Goal: Transaction & Acquisition: Purchase product/service

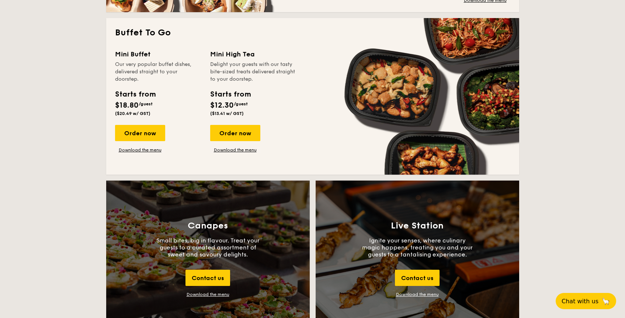
scroll to position [530, 0]
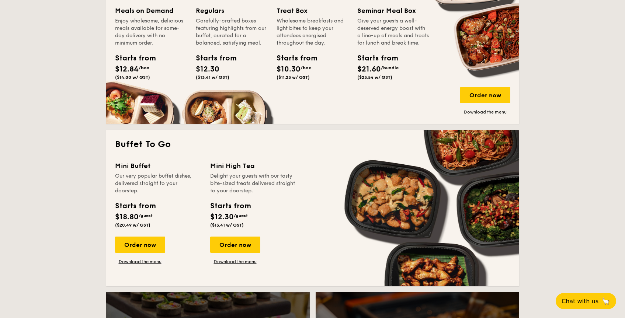
drag, startPoint x: 167, startPoint y: 187, endPoint x: 139, endPoint y: 182, distance: 28.1
click at [139, 181] on div "Our very popular buffet dishes, delivered straight to your doorstep." at bounding box center [158, 184] width 86 height 22
click at [375, 64] on div "Starts from" at bounding box center [373, 58] width 33 height 11
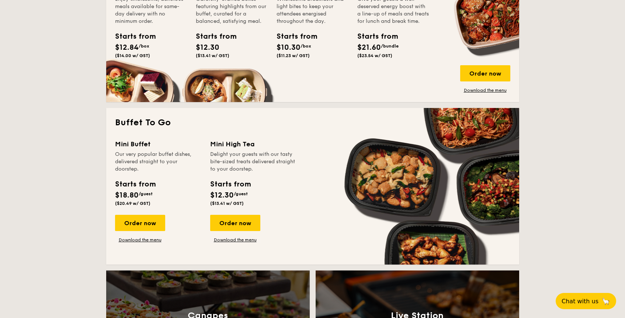
scroll to position [368, 0]
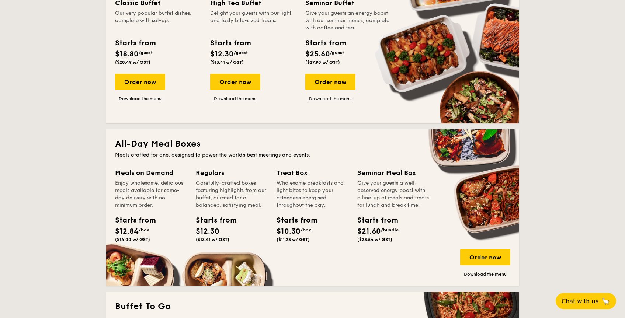
click at [214, 214] on div "Regulars Carefully-crafted boxes featuring highlights from our buffet, curated …" at bounding box center [232, 206] width 72 height 77
drag, startPoint x: 229, startPoint y: 227, endPoint x: 187, endPoint y: 184, distance: 59.5
click at [187, 184] on div "Meals on Demand Enjoy wholesome, delicious meals available for same-day deliver…" at bounding box center [312, 223] width 395 height 110
drag, startPoint x: 198, startPoint y: 191, endPoint x: 214, endPoint y: 197, distance: 16.9
click at [214, 197] on div "Carefully-crafted boxes featuring highlights from our buffet, curated for a bal…" at bounding box center [232, 195] width 72 height 30
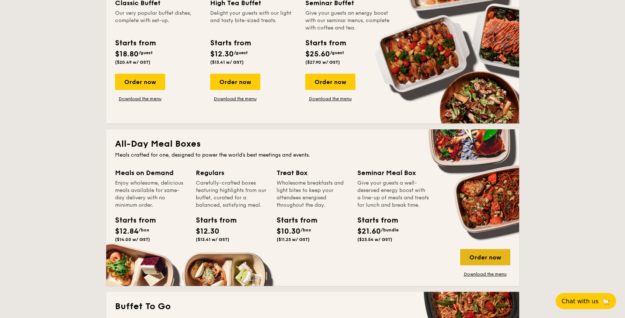
click at [497, 261] on div "Order now" at bounding box center [485, 257] width 50 height 16
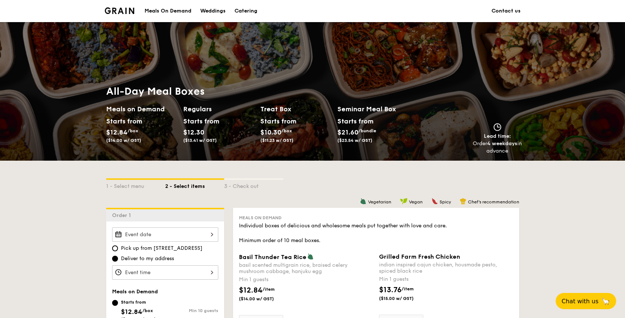
scroll to position [131, 0]
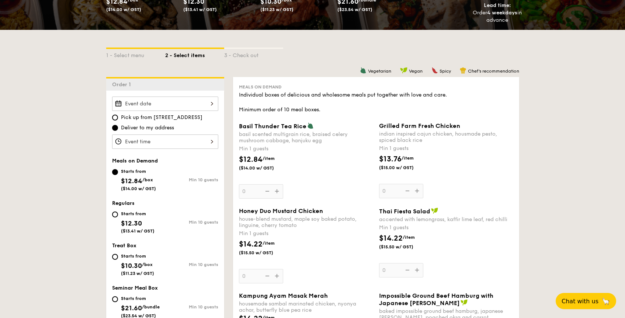
click at [191, 104] on input "Basil Thunder Tea [PERSON_NAME] scented multigrain rice, braised celery mushroo…" at bounding box center [165, 104] width 106 height 14
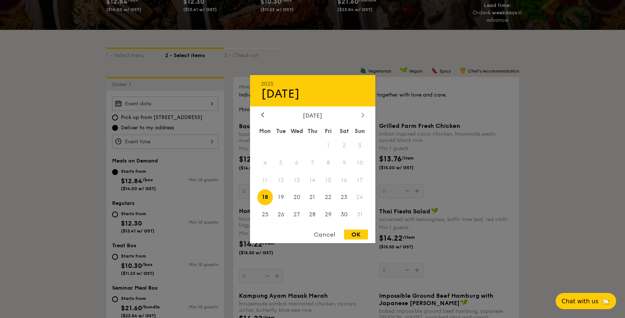
click at [363, 118] on div at bounding box center [363, 115] width 7 height 7
click at [362, 117] on icon at bounding box center [363, 115] width 3 height 5
drag, startPoint x: 267, startPoint y: 117, endPoint x: 262, endPoint y: 116, distance: 5.6
click at [262, 116] on icon at bounding box center [262, 115] width 3 height 5
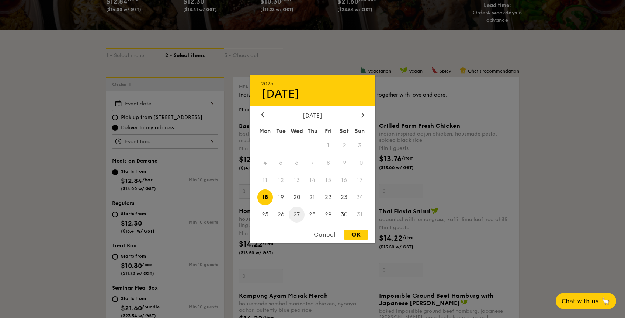
click at [300, 216] on span "27" at bounding box center [297, 215] width 16 height 16
click at [355, 234] on div "OK" at bounding box center [356, 235] width 24 height 10
type input "[DATE]"
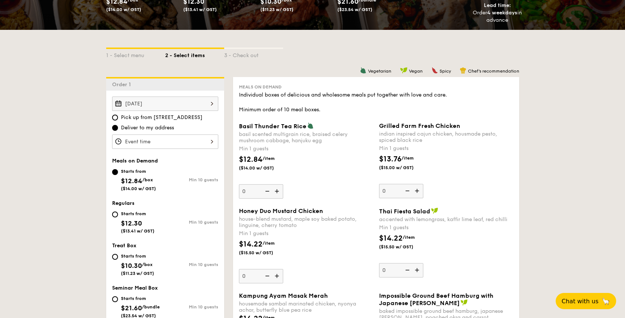
scroll to position [140, 0]
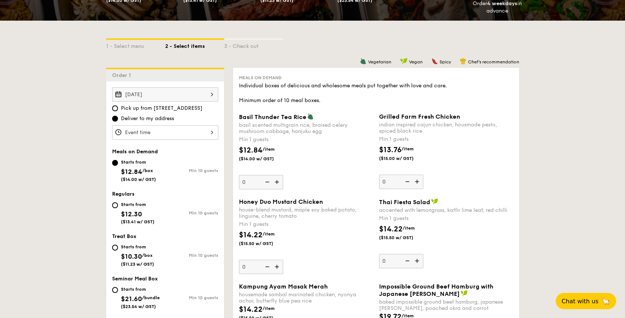
click at [121, 205] on div "Starts from" at bounding box center [138, 205] width 34 height 6
click at [118, 205] on input "Starts from $12.30 ($13.41 w/ GST) Min 10 guests" at bounding box center [115, 206] width 6 height 6
radio input "true"
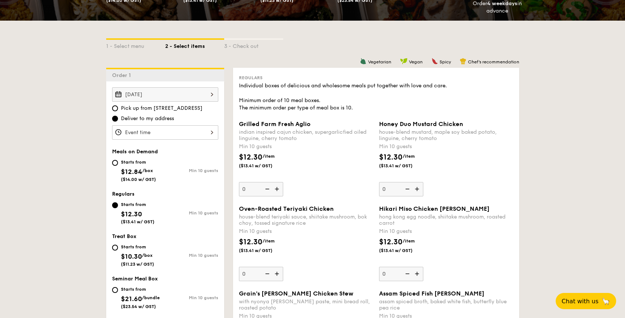
click at [166, 138] on input "Grilled Farm Fresh Aglio indian inspired cajun chicken, supergarlicfied oiled l…" at bounding box center [165, 132] width 106 height 14
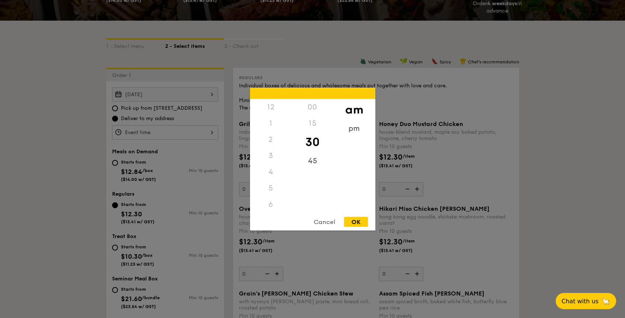
scroll to position [81, 0]
click at [272, 178] on div "9" at bounding box center [271, 172] width 42 height 16
click at [270, 210] on div "11" at bounding box center [271, 211] width 42 height 21
drag, startPoint x: 313, startPoint y: 145, endPoint x: 313, endPoint y: 175, distance: 29.5
click at [313, 174] on div "00 15 30 45" at bounding box center [313, 155] width 42 height 113
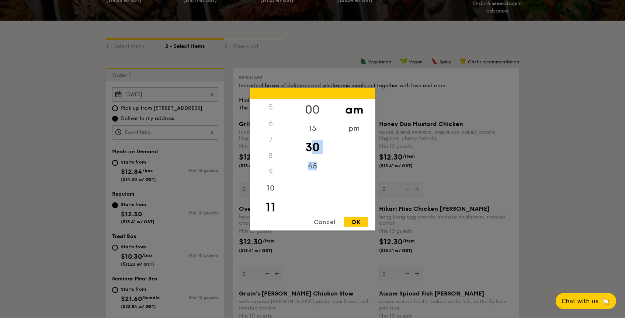
click at [309, 104] on div "00" at bounding box center [313, 109] width 42 height 21
click at [362, 222] on div "OK" at bounding box center [356, 222] width 24 height 10
type input "11:00AM"
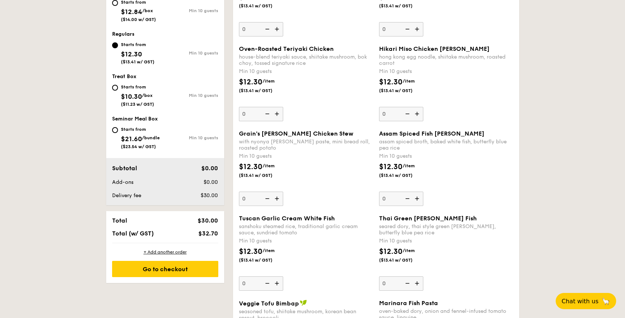
scroll to position [385, 0]
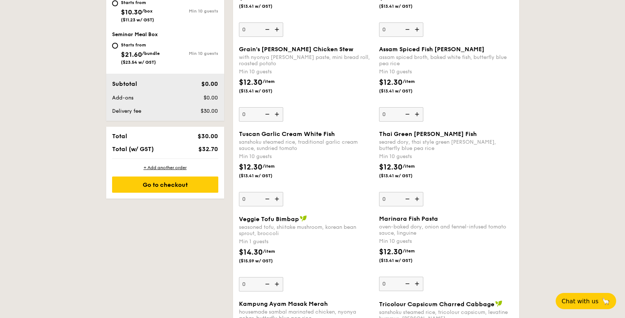
click at [395, 192] on input "0" at bounding box center [401, 199] width 44 height 14
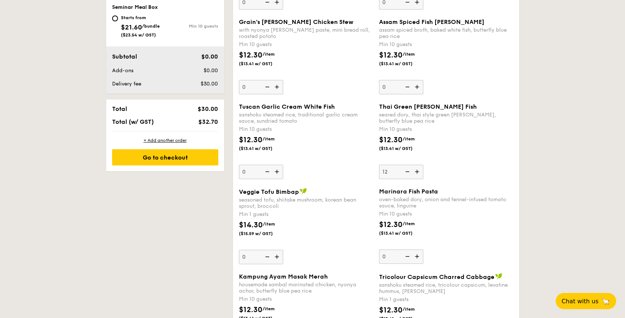
type input "12"
drag, startPoint x: 472, startPoint y: 172, endPoint x: 478, endPoint y: 170, distance: 6.4
click at [478, 169] on div "Thai Green [PERSON_NAME] Fish seared dory, thai style green [PERSON_NAME], butt…" at bounding box center [446, 141] width 134 height 76
click at [424, 169] on input "12" at bounding box center [401, 172] width 44 height 14
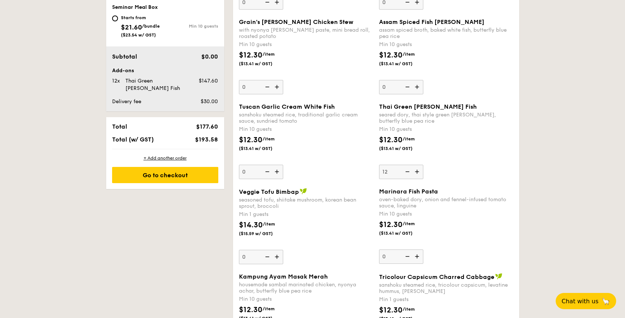
drag, startPoint x: 347, startPoint y: 244, endPoint x: 351, endPoint y: 242, distance: 4.7
click at [351, 242] on div "$14.30 /item ($15.59 w/ GST)" at bounding box center [306, 233] width 140 height 26
click at [283, 250] on input "0" at bounding box center [261, 257] width 44 height 14
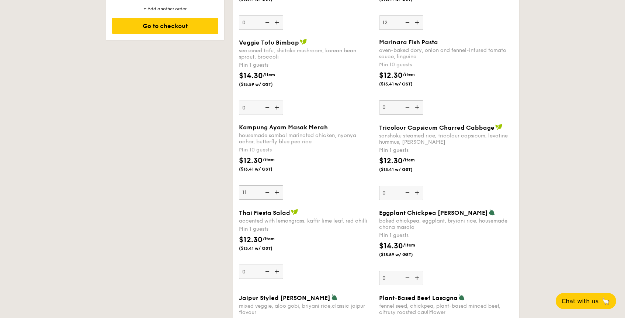
click at [328, 172] on div "Kampung Ayam Masak Merah housemade sambal marinated chicken, nyonya achar, butt…" at bounding box center [306, 162] width 134 height 76
click at [283, 186] on input "11" at bounding box center [261, 193] width 44 height 14
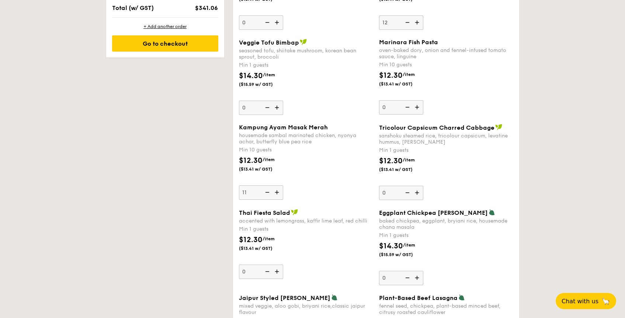
scroll to position [579, 0]
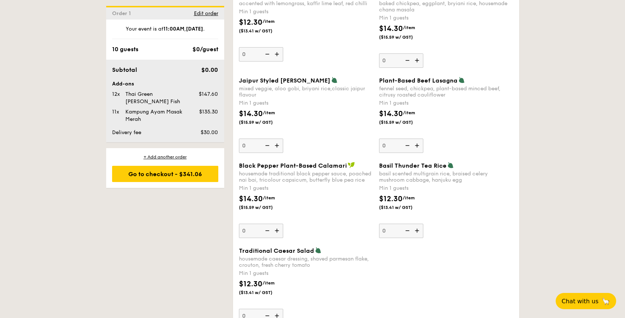
scroll to position [720, 0]
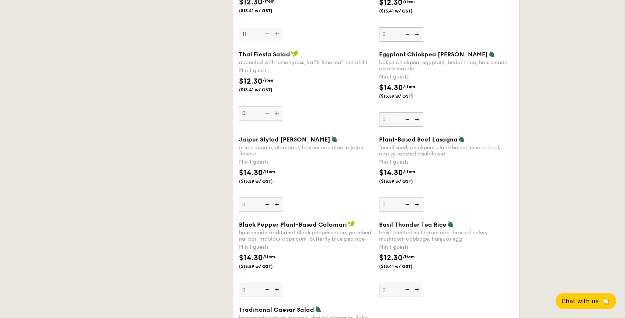
click at [279, 41] on img at bounding box center [277, 34] width 11 height 14
click at [279, 41] on input "11" at bounding box center [261, 34] width 44 height 14
type input "12"
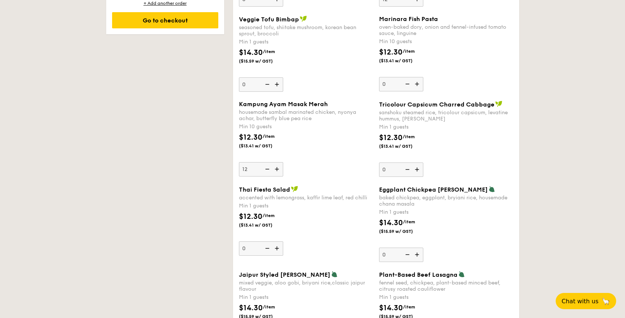
click at [338, 195] on div "accented with lemongrass, kaffir lime leaf, red chilli" at bounding box center [306, 198] width 134 height 6
click at [283, 242] on input "0" at bounding box center [261, 249] width 44 height 14
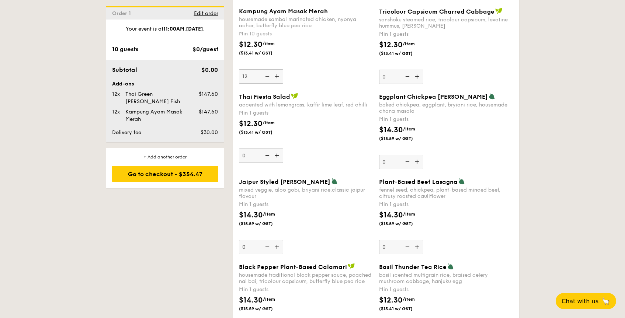
scroll to position [747, 0]
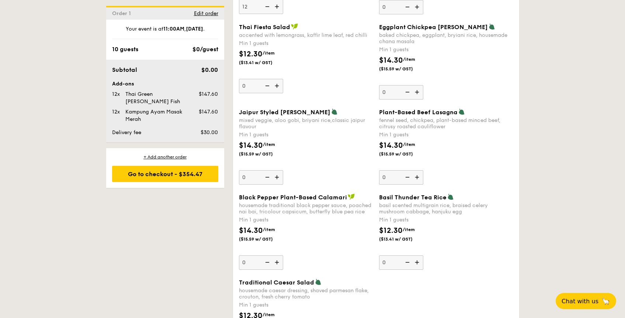
click at [416, 181] on img at bounding box center [417, 177] width 11 height 14
click at [416, 181] on input "0" at bounding box center [401, 177] width 44 height 14
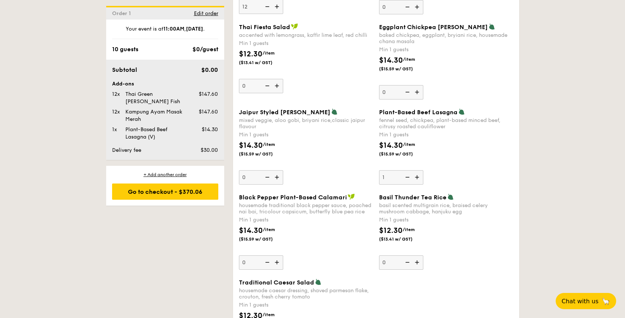
click at [417, 179] on img at bounding box center [417, 177] width 11 height 14
click at [417, 179] on input "1" at bounding box center [401, 177] width 44 height 14
type input "2"
click at [479, 179] on div "Plant-Based Beef Lasagna fennel seed, chickpea, plant-based minced beef, citrus…" at bounding box center [446, 146] width 134 height 76
click at [424, 179] on input "2" at bounding box center [401, 177] width 44 height 14
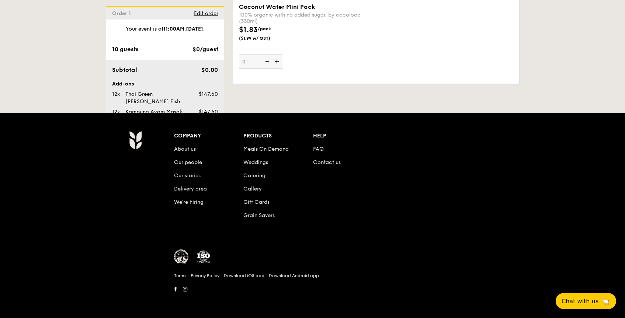
scroll to position [1816, 0]
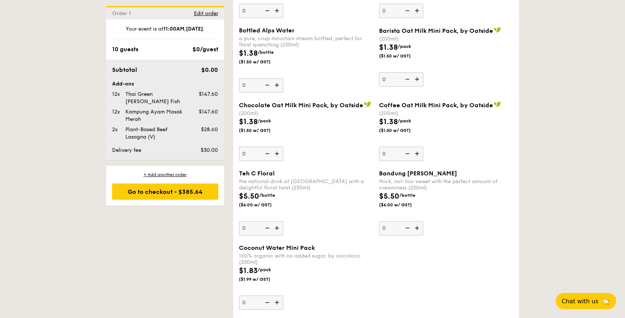
click at [276, 302] on img at bounding box center [277, 303] width 11 height 14
click at [276, 302] on input "0" at bounding box center [261, 303] width 44 height 14
type input "1"
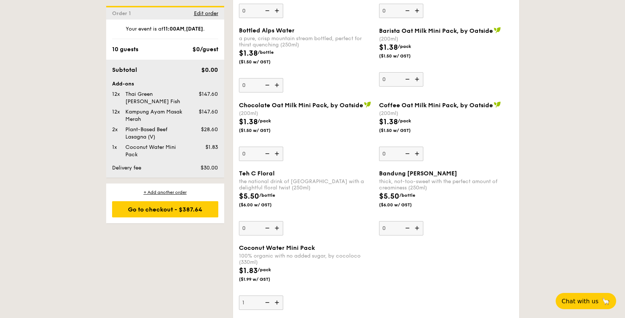
click at [254, 303] on input "1" at bounding box center [261, 303] width 44 height 14
type input "26"
click at [334, 275] on div "$1.83 /pack ($1.99 w/ GST)" at bounding box center [306, 279] width 140 height 26
click at [283, 296] on input "26" at bounding box center [261, 303] width 44 height 14
click at [349, 280] on div "$1.83 /pack ($1.99 w/ GST)" at bounding box center [306, 279] width 140 height 26
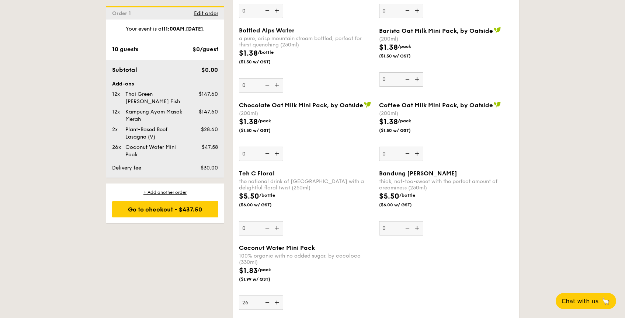
click at [283, 296] on input "26" at bounding box center [261, 303] width 44 height 14
click at [341, 261] on div "100% organic with no added sugar, by cocoloco (330ml)" at bounding box center [306, 259] width 134 height 13
click at [283, 296] on input "26" at bounding box center [261, 303] width 44 height 14
click at [392, 276] on div "Coconut Water Mini Pack 100% organic with no added sugar, by cocoloco (330ml) $…" at bounding box center [376, 282] width 280 height 75
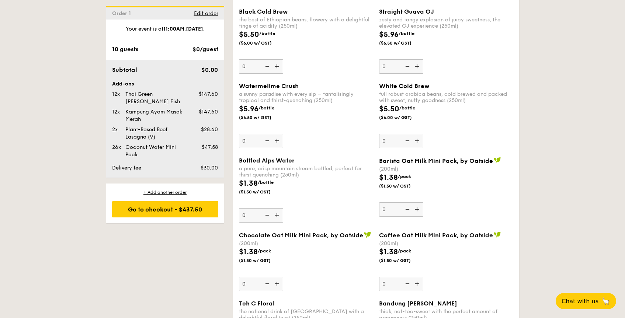
scroll to position [1621, 0]
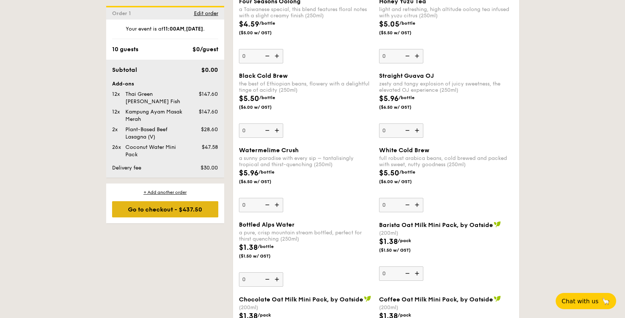
click at [180, 204] on div "Go to checkout - $437.50" at bounding box center [165, 209] width 106 height 16
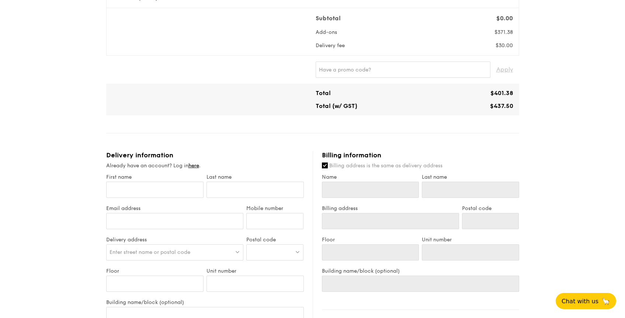
scroll to position [354, 0]
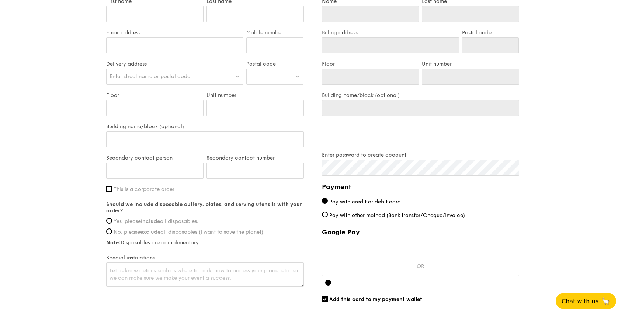
click at [138, 193] on div "First name Last name Email address Mobile number Delivery address Enter street …" at bounding box center [205, 143] width 198 height 290
click at [138, 190] on span "This is a corporate order" at bounding box center [144, 189] width 61 height 6
click at [112, 190] on input "This is a corporate order" at bounding box center [109, 189] width 6 height 6
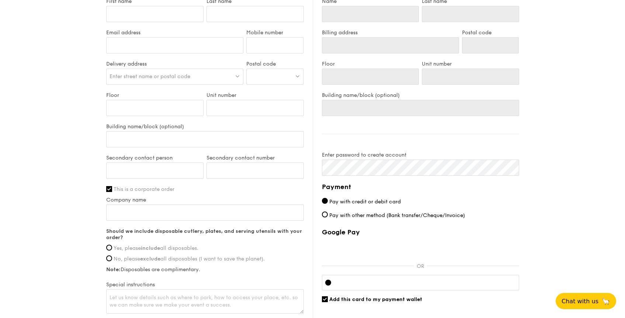
click at [149, 191] on span "This is a corporate order" at bounding box center [144, 189] width 61 height 6
click at [112, 191] on input "This is a corporate order" at bounding box center [109, 189] width 6 height 6
checkbox input "false"
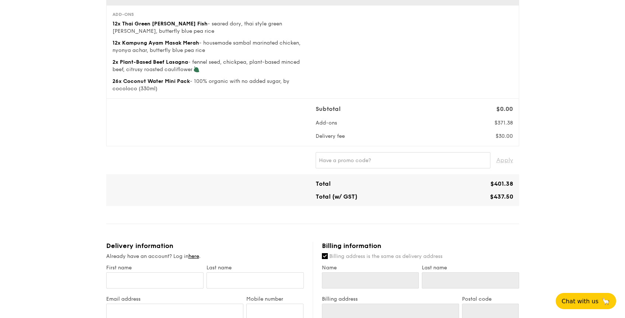
scroll to position [139, 0]
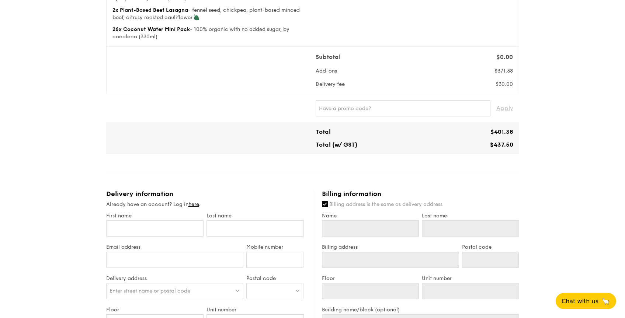
drag, startPoint x: 349, startPoint y: 115, endPoint x: 349, endPoint y: 111, distance: 4.8
click at [349, 111] on input "text" at bounding box center [403, 108] width 175 height 16
click at [508, 107] on span "Apply" at bounding box center [505, 108] width 17 height 16
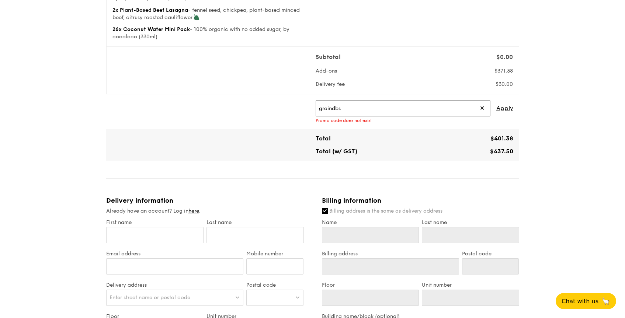
click at [390, 110] on input "graindbs" at bounding box center [403, 108] width 175 height 16
click at [513, 110] on div "graindbs20 ✕ Apply Promo code does not exist" at bounding box center [415, 111] width 204 height 23
click at [510, 109] on span "Apply" at bounding box center [505, 108] width 17 height 16
drag, startPoint x: 384, startPoint y: 108, endPoint x: 288, endPoint y: 106, distance: 95.2
click at [288, 106] on div "graindbs20 ✕ Apply Promo code does not exist" at bounding box center [312, 111] width 407 height 23
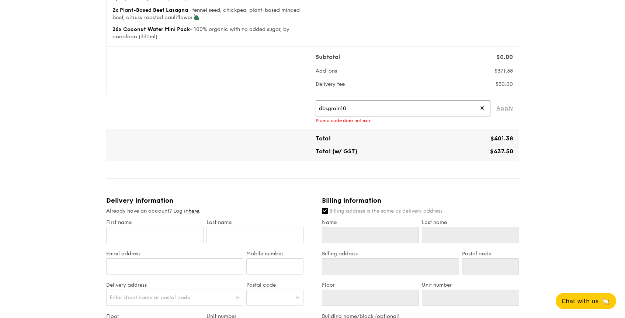
type input "dbsgrain10"
click at [509, 108] on span "Apply" at bounding box center [505, 108] width 17 height 16
click at [391, 113] on input "dbsgrain10" at bounding box center [403, 108] width 175 height 16
click at [489, 108] on input "dbsgrain10" at bounding box center [403, 108] width 175 height 16
click at [485, 108] on input "dbsgrain10" at bounding box center [403, 108] width 175 height 16
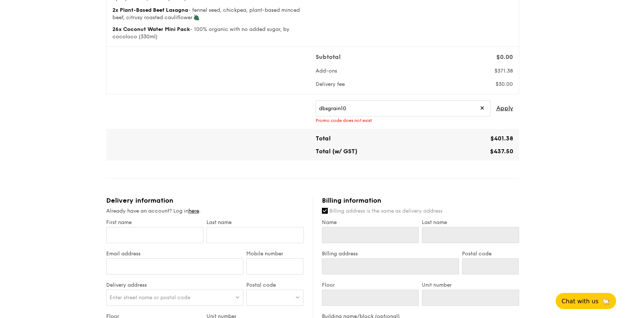
click at [481, 107] on span "✕" at bounding box center [482, 108] width 5 height 16
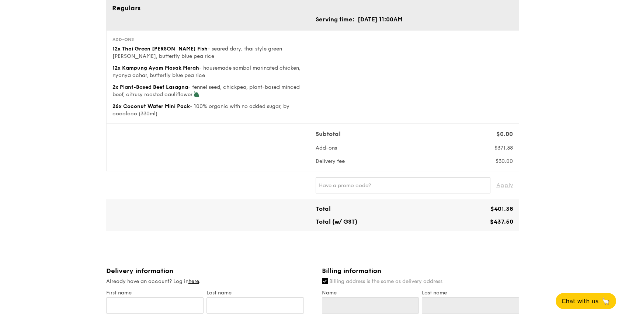
scroll to position [0, 0]
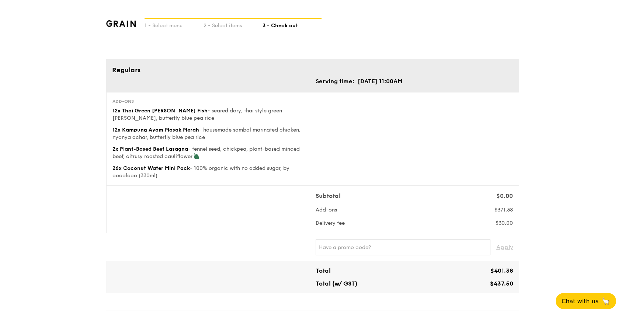
drag, startPoint x: 137, startPoint y: 150, endPoint x: 210, endPoint y: 158, distance: 73.9
click at [210, 158] on div "2x Plant-Based Beef Lasagna - fennel seed, chickpea, plant-based minced beef, c…" at bounding box center [211, 153] width 197 height 15
click at [232, 195] on div "Subtotal $0.00 Add-ons $371.38 Delivery fee $30.00" at bounding box center [313, 209] width 407 height 35
